Goal: Task Accomplishment & Management: Use online tool/utility

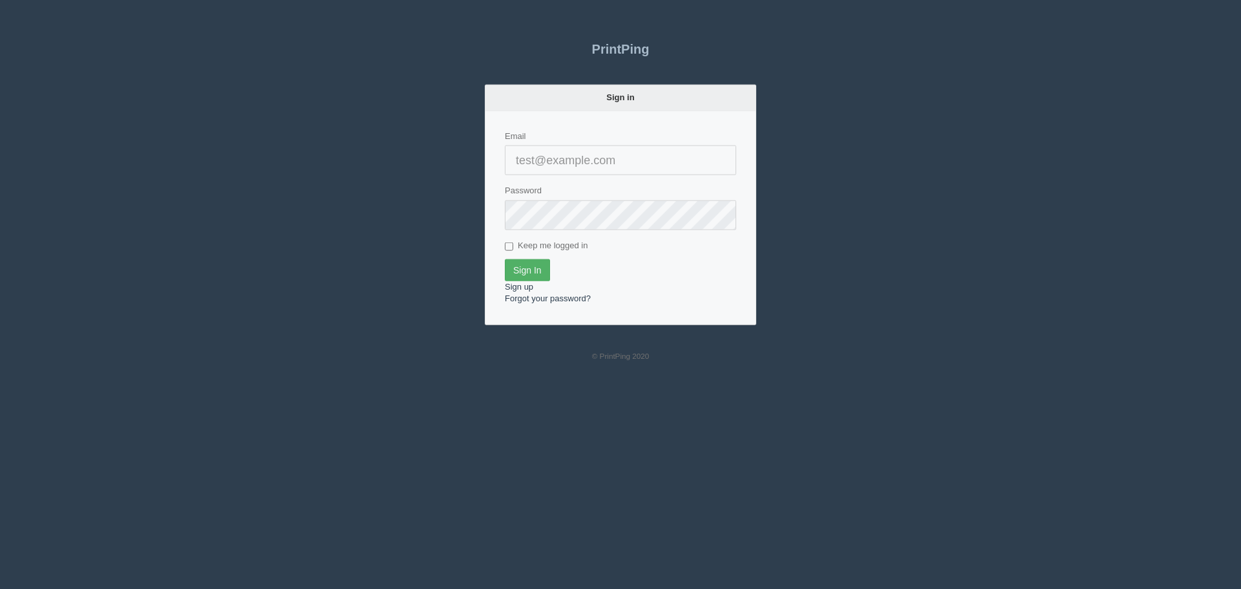
type input "[PERSON_NAME][EMAIL_ADDRESS][DOMAIN_NAME]"
click at [527, 263] on input "Sign In" at bounding box center [527, 270] width 45 height 22
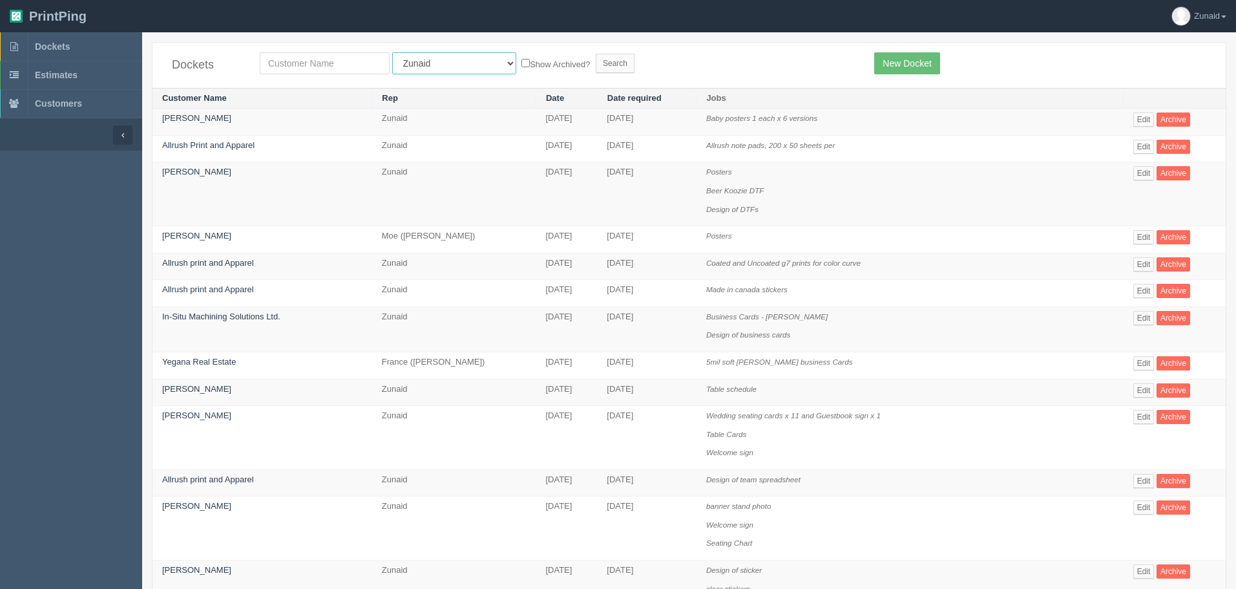
click at [418, 55] on select "All Users Ali Ali Test 1 Aly Amy Ankit Arif Brandon Dan France Greg Jim Mark Ma…" at bounding box center [454, 63] width 124 height 22
select select "11"
click at [392, 52] on select "All Users Ali Ali Test 1 Aly Amy Ankit Arif Brandon Dan France Greg Jim Mark Ma…" at bounding box center [454, 63] width 124 height 22
click at [350, 67] on input "text" at bounding box center [325, 63] width 130 height 22
type input "trip"
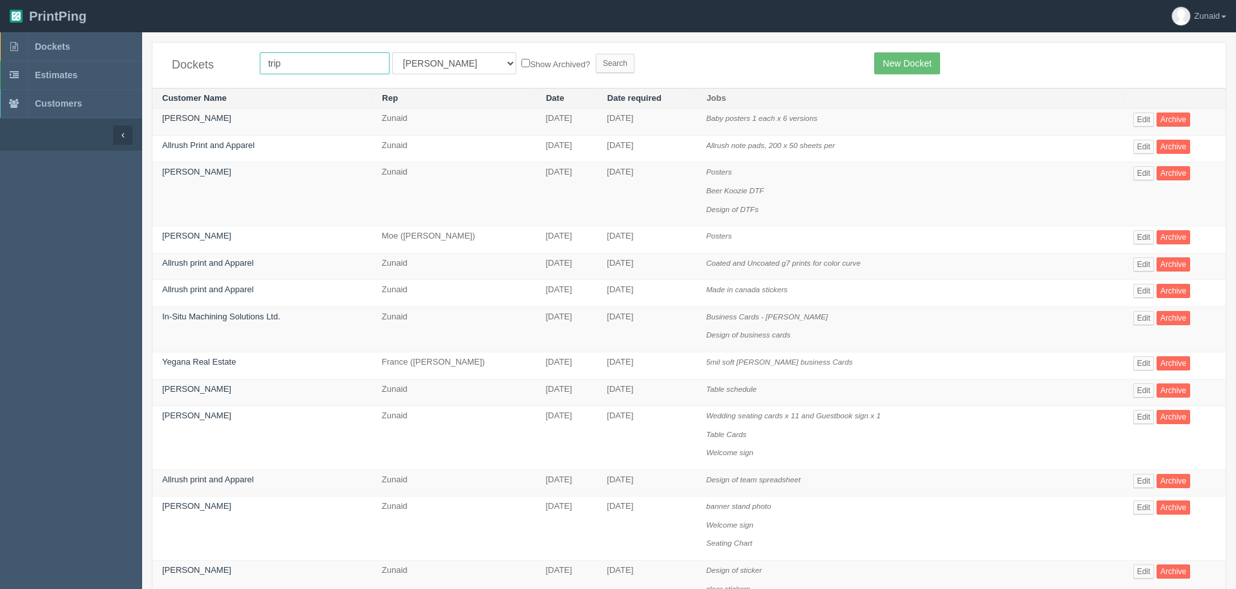
click at [596, 54] on input "Search" at bounding box center [615, 63] width 39 height 19
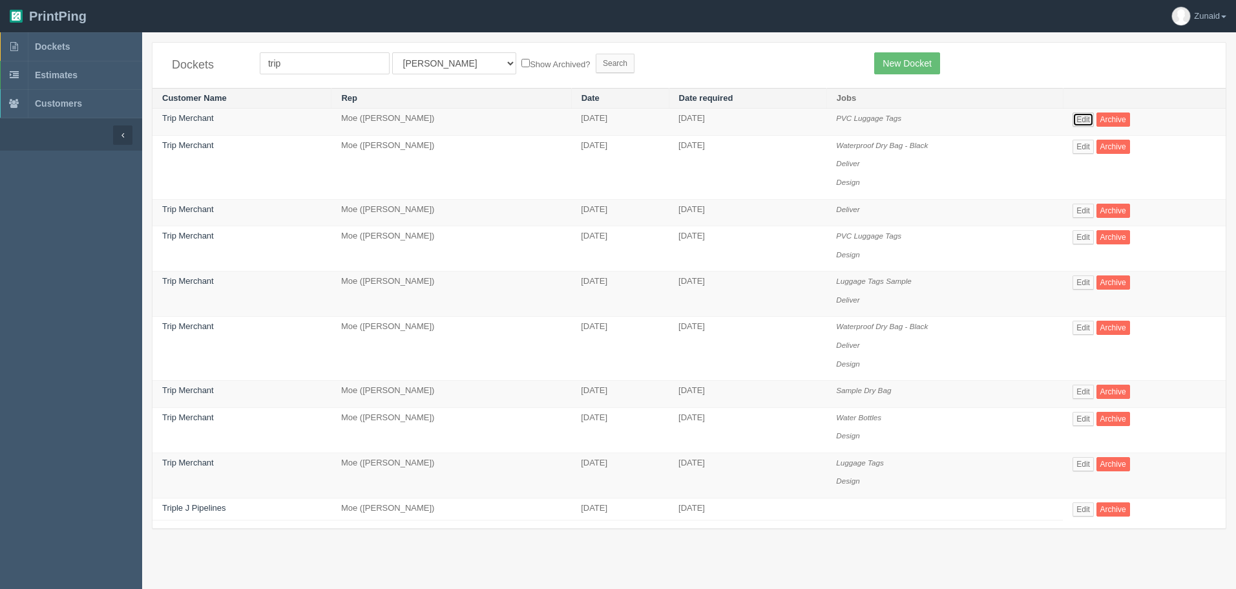
click at [1094, 117] on link "Edit" at bounding box center [1083, 119] width 21 height 14
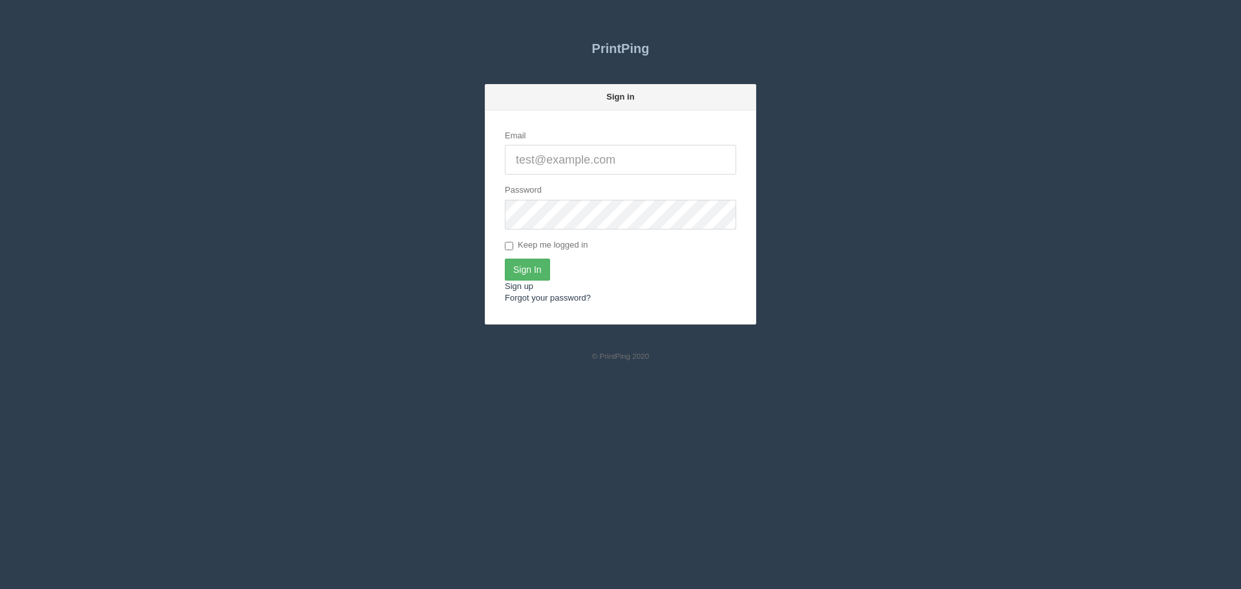
type input "[PERSON_NAME][EMAIL_ADDRESS][DOMAIN_NAME]"
click at [538, 271] on input "Sign In" at bounding box center [527, 270] width 45 height 22
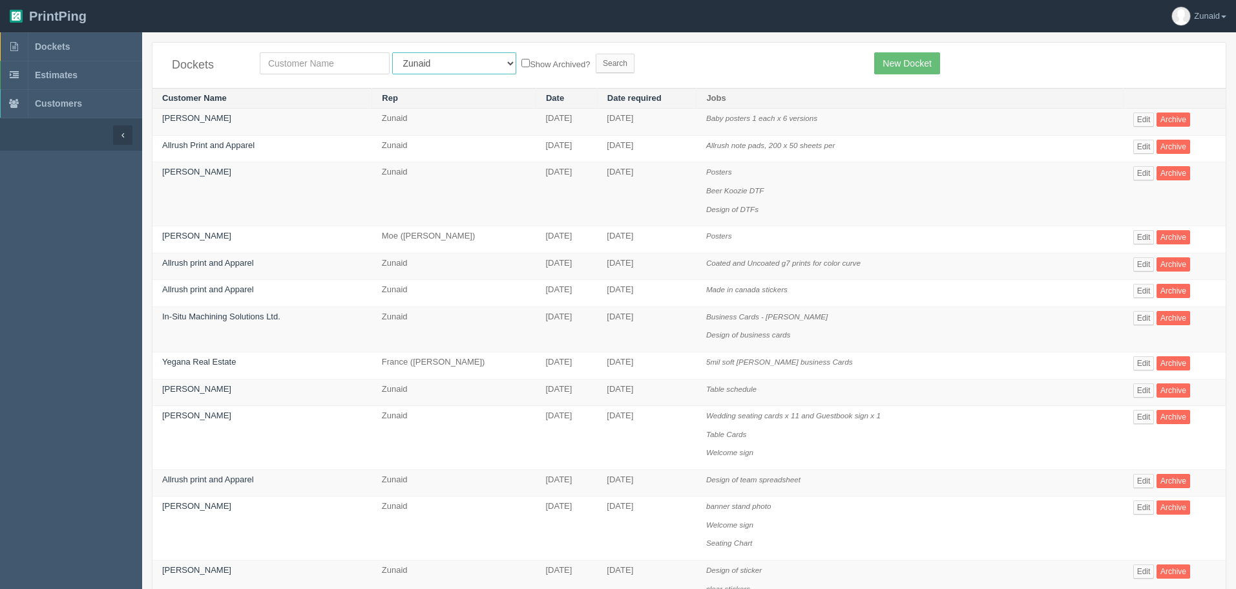
click at [422, 72] on select "All Users Ali Ali Test 1 Aly Amy Ankit Arif Brandon Dan France Greg Jim Mark Ma…" at bounding box center [454, 63] width 124 height 22
select select "11"
click at [392, 52] on select "All Users Ali Ali Test 1 Aly Amy Ankit Arif Brandon Dan France Greg Jim Mark Ma…" at bounding box center [454, 63] width 124 height 22
click at [355, 63] on input "text" at bounding box center [325, 63] width 130 height 22
click at [596, 54] on input "Search" at bounding box center [615, 63] width 39 height 19
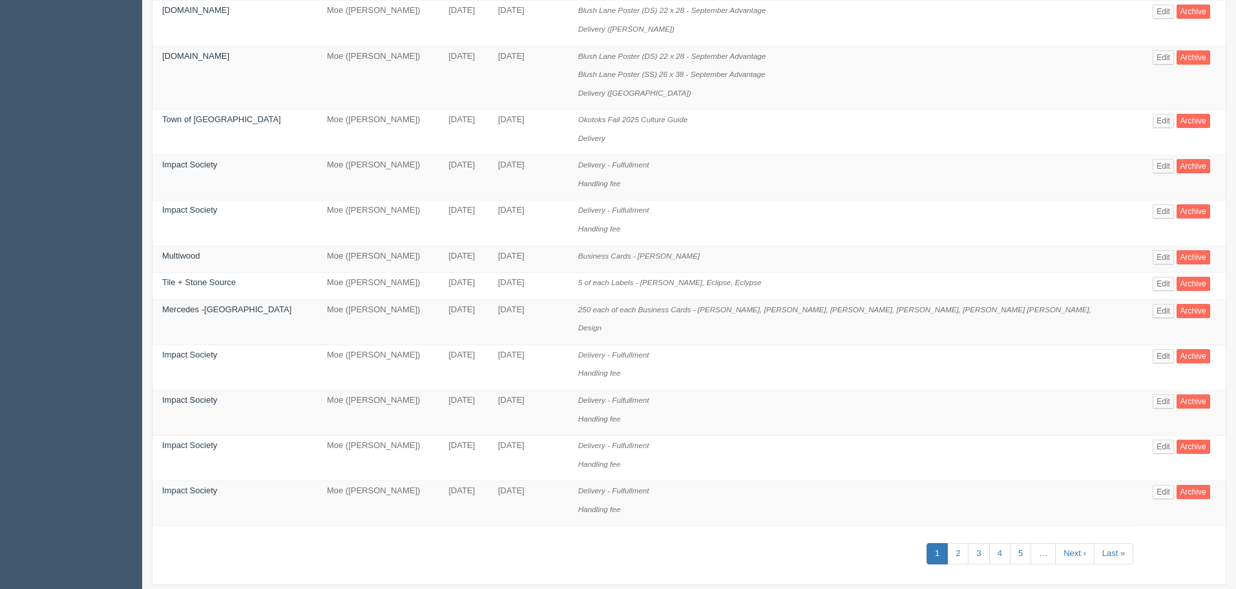
scroll to position [697, 0]
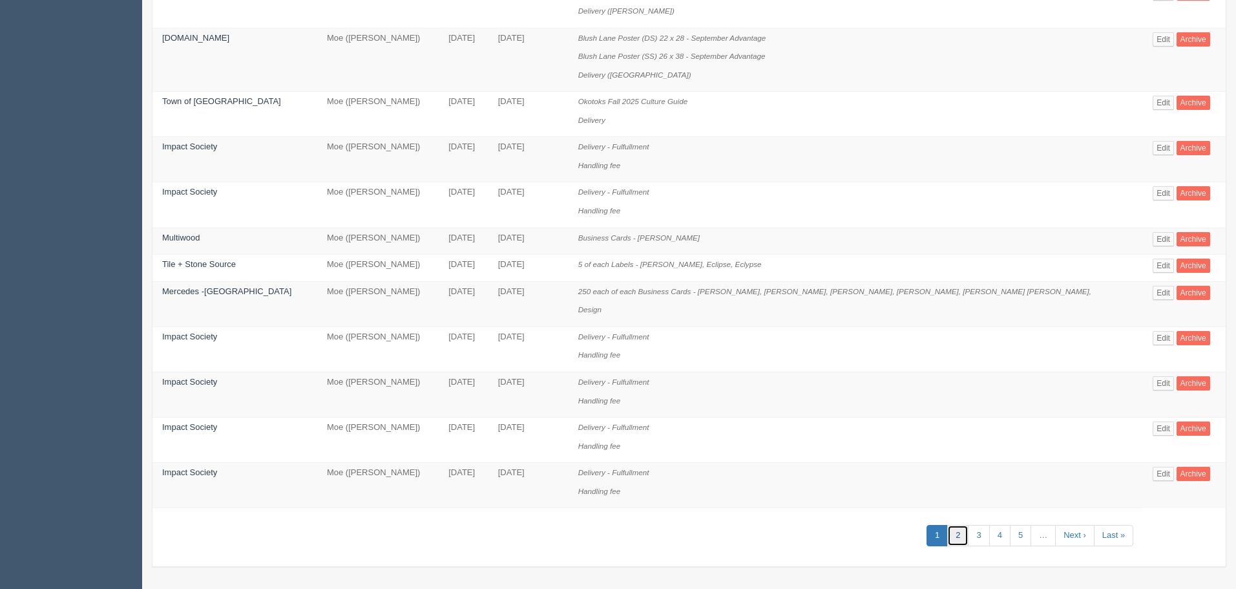
click at [952, 533] on link "2" at bounding box center [957, 535] width 21 height 21
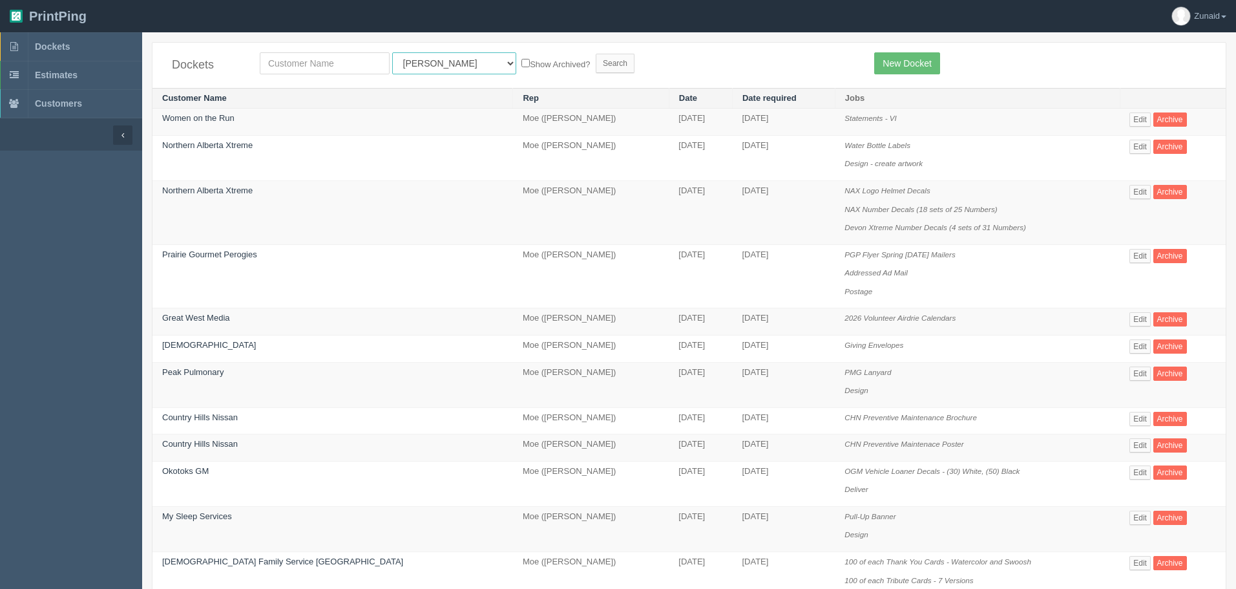
click at [428, 59] on select "All Users Ali Ali Test 1 Aly Amy Ankit Arif Brandon Dan France Greg Jim Mark Ma…" at bounding box center [454, 63] width 124 height 22
select select "14"
click at [392, 52] on select "All Users Ali Ali Test 1 Aly Amy Ankit Arif Brandon Dan France Greg Jim Mark Ma…" at bounding box center [454, 63] width 124 height 22
click at [596, 64] on input "Search" at bounding box center [615, 63] width 39 height 19
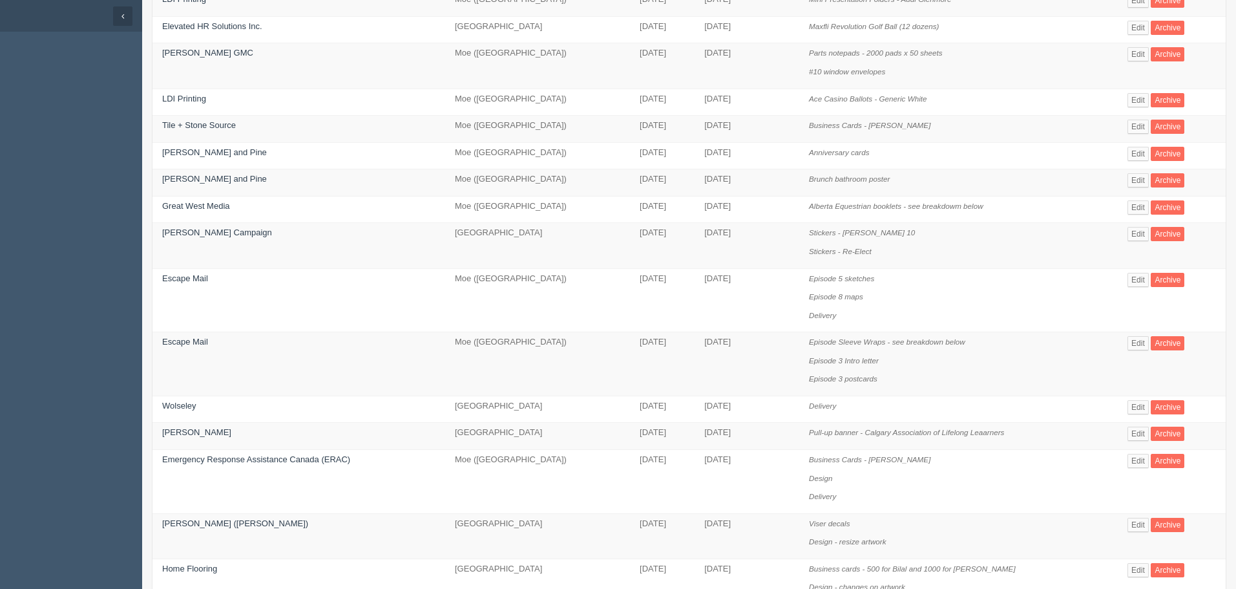
scroll to position [129, 0]
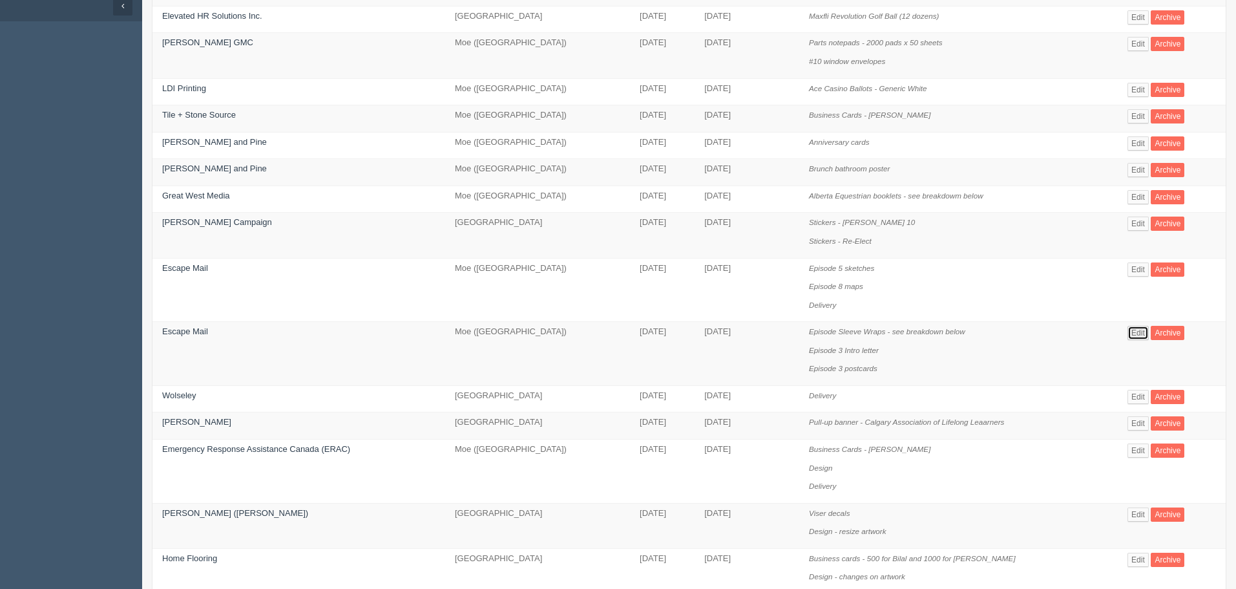
click at [1137, 335] on link "Edit" at bounding box center [1138, 333] width 21 height 14
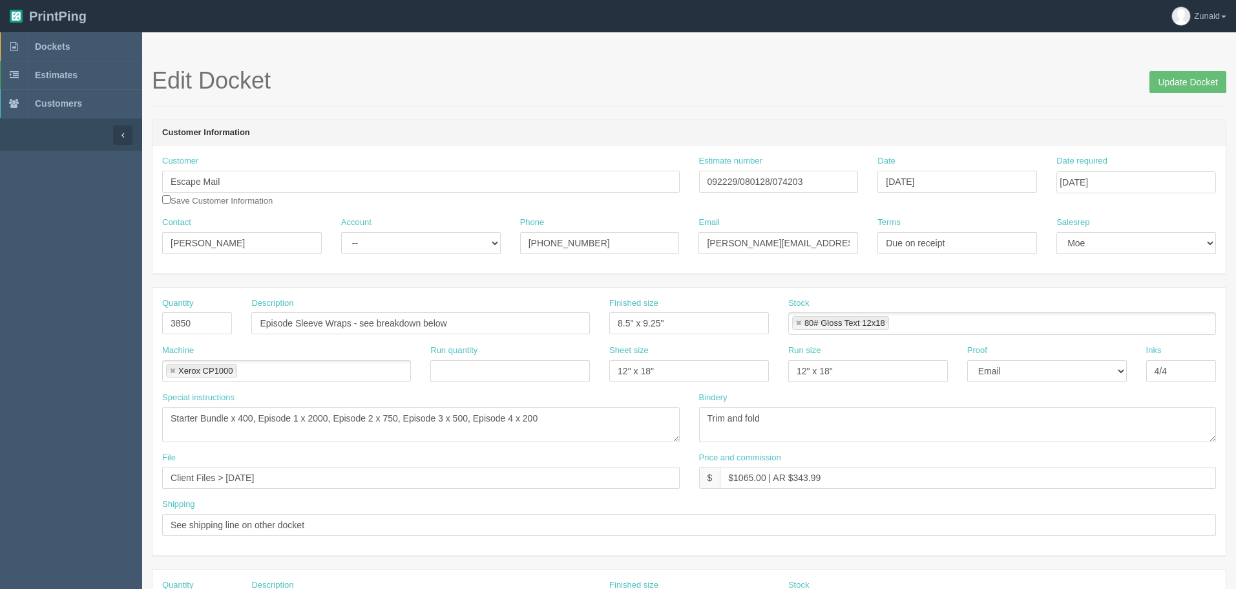
scroll to position [129, 0]
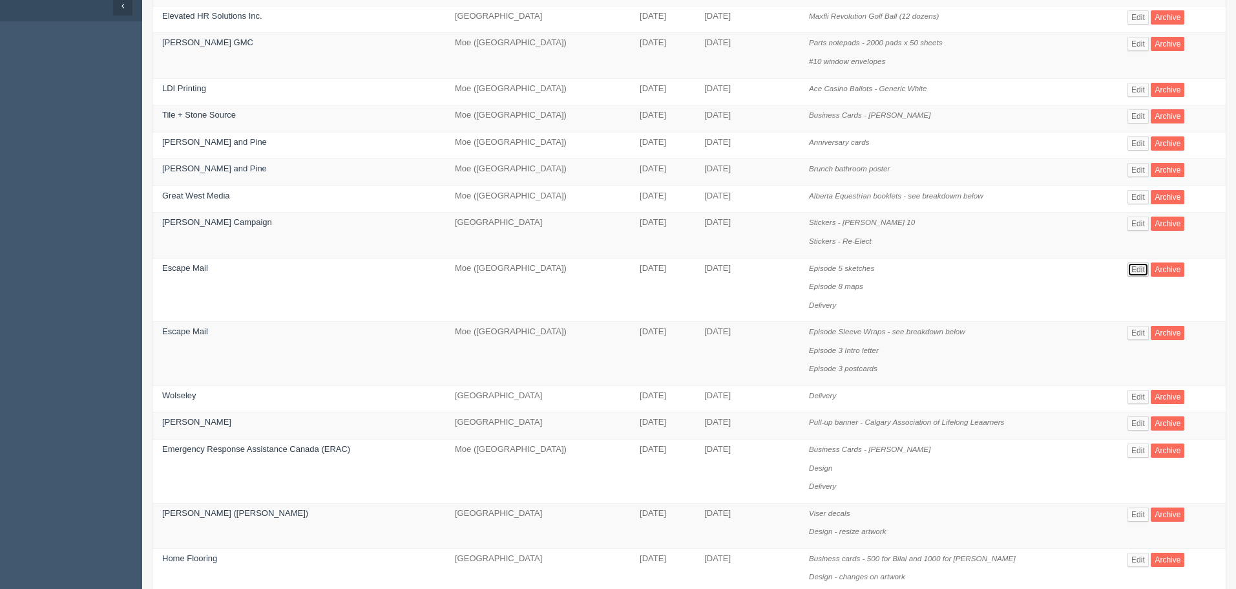
click at [1137, 273] on link "Edit" at bounding box center [1138, 269] width 21 height 14
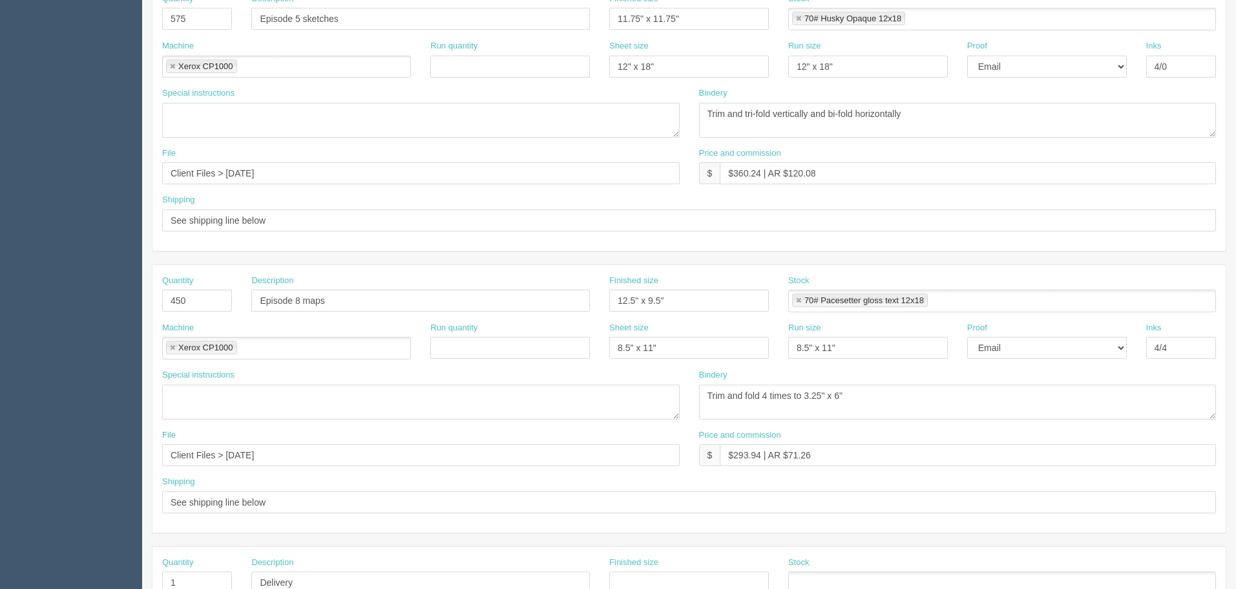
scroll to position [390, 0]
